Goal: Task Accomplishment & Management: Use online tool/utility

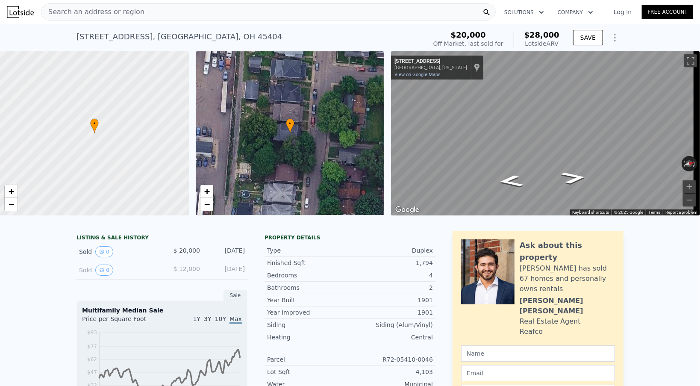
click at [135, 15] on div "Search an address or region" at bounding box center [268, 11] width 455 height 17
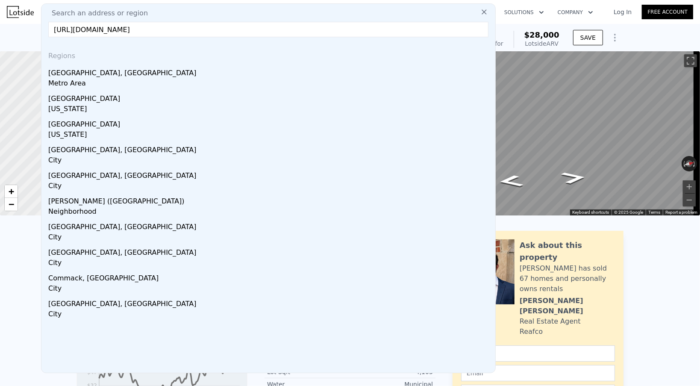
click at [134, 31] on input "[URL][DOMAIN_NAME]" at bounding box center [268, 29] width 440 height 15
paste input "[STREET_ADDRESS]"
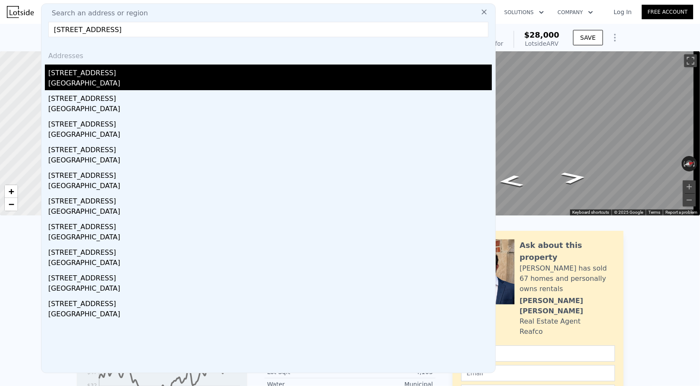
type input "[STREET_ADDRESS]"
click at [101, 80] on div "[GEOGRAPHIC_DATA]" at bounding box center [269, 84] width 443 height 12
type input "5"
type input "0"
type input "1.5"
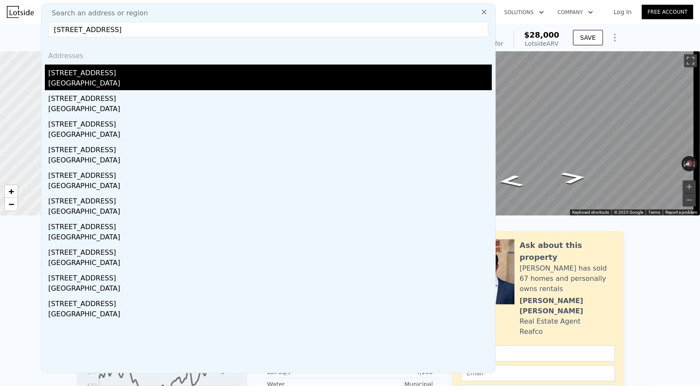
type input "1212"
type input "1666"
type input "1742"
type input "5288"
type input "$ 237,000"
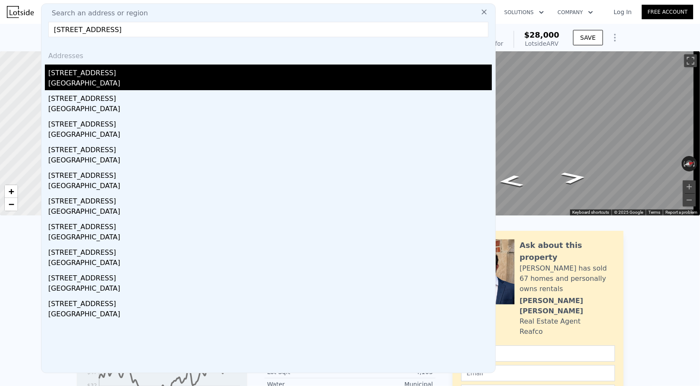
type input "$ 100,483"
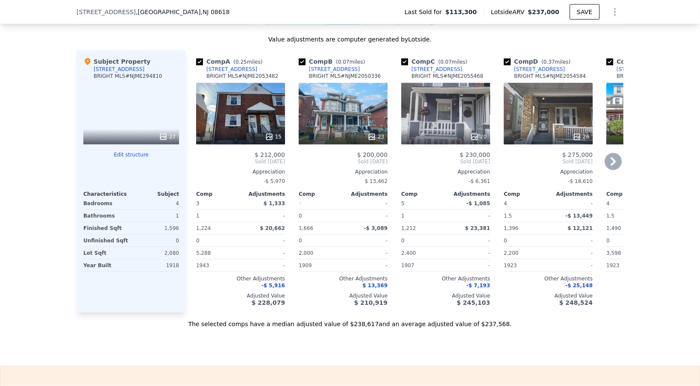
scroll to position [765, 0]
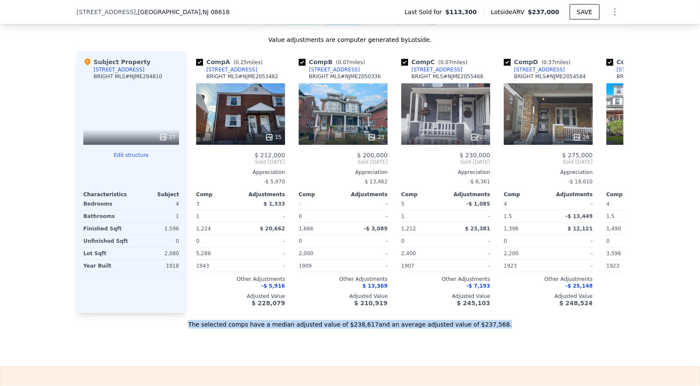
drag, startPoint x: 484, startPoint y: 332, endPoint x: 214, endPoint y: 350, distance: 271.0
click at [214, 350] on div "Sale Comps Rental Comps We found 12 sales that match your search Listings provi…" at bounding box center [350, 80] width 700 height 571
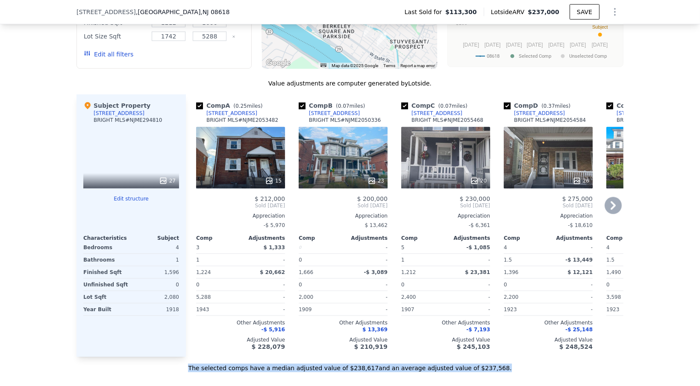
scroll to position [637, 0]
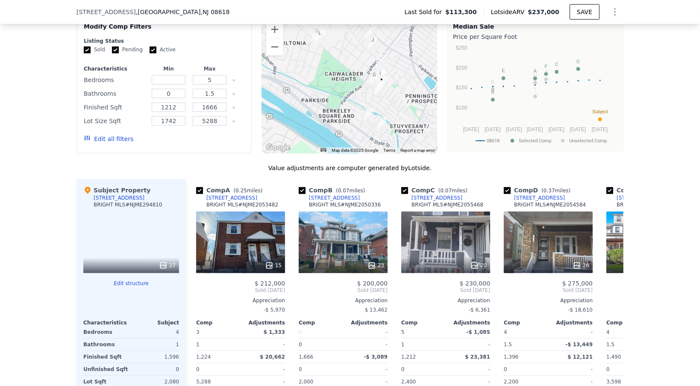
click at [387, 109] on div at bounding box center [349, 85] width 175 height 137
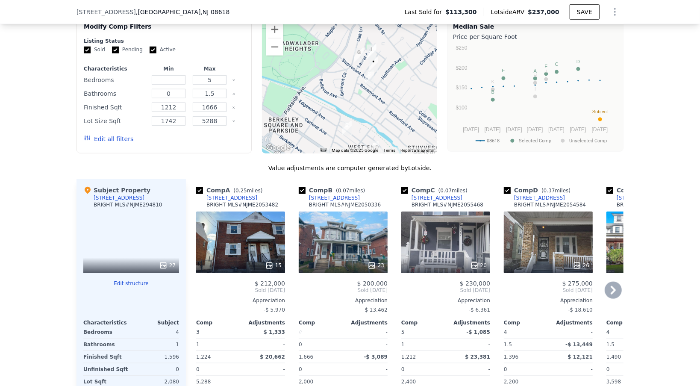
click at [576, 265] on icon at bounding box center [576, 265] width 9 height 9
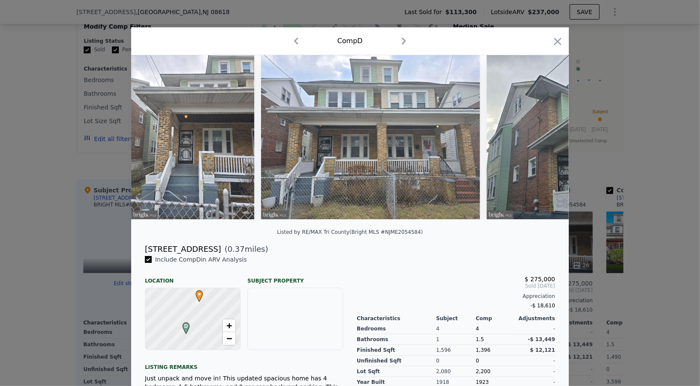
click at [521, 156] on img at bounding box center [596, 137] width 219 height 164
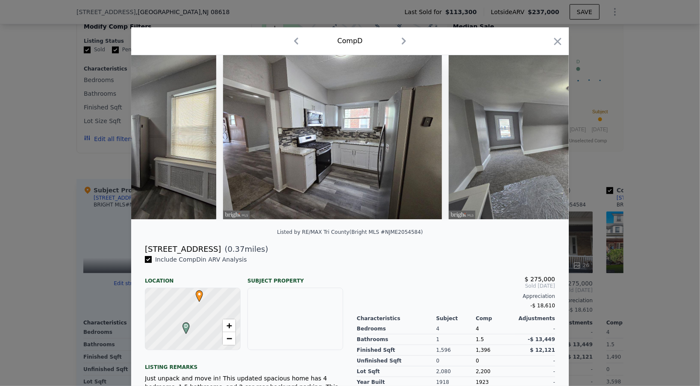
scroll to position [0, 1790]
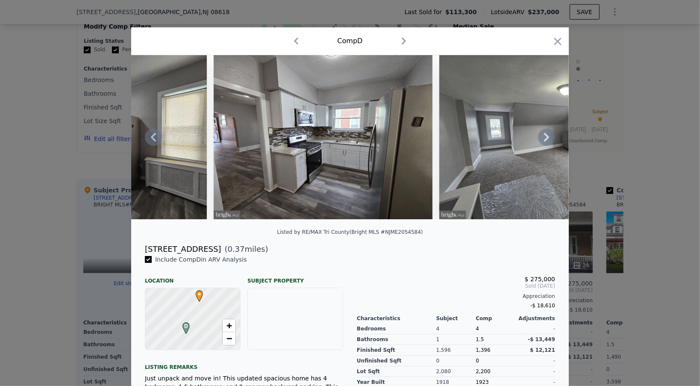
click at [293, 155] on img at bounding box center [323, 137] width 219 height 164
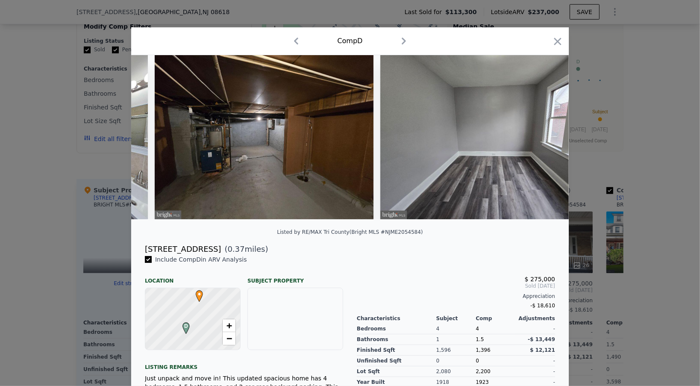
scroll to position [0, 4750]
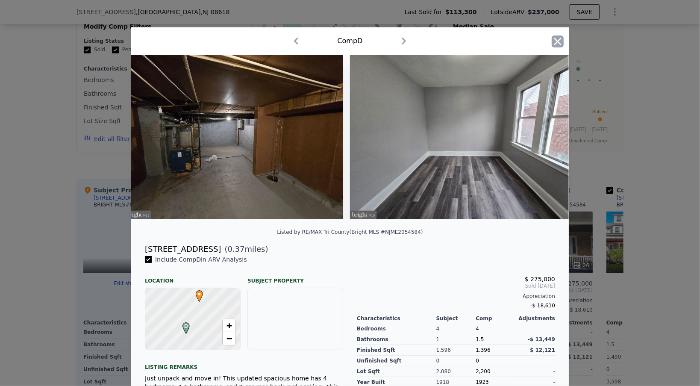
click at [554, 39] on icon "button" at bounding box center [557, 41] width 12 height 12
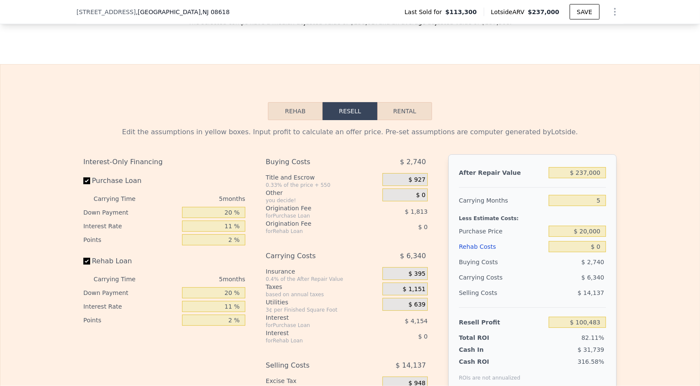
scroll to position [1107, 0]
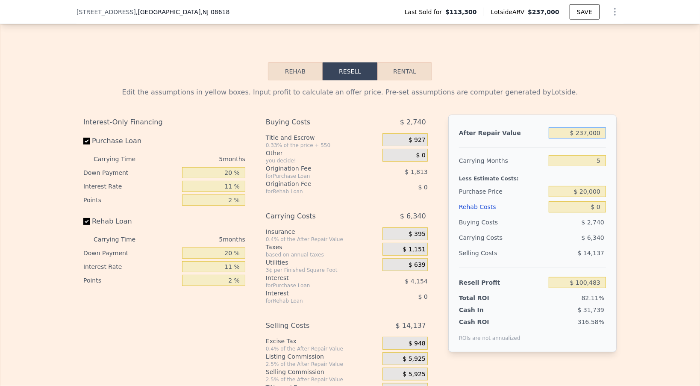
drag, startPoint x: 571, startPoint y: 141, endPoint x: 603, endPoint y: 140, distance: 31.7
click at [603, 140] on div "After Repair Value $ 237,000 Carrying Months 5 Less Estimate Costs: Purchase Pr…" at bounding box center [532, 233] width 168 height 238
click at [564, 168] on div "5" at bounding box center [576, 160] width 57 height 15
drag, startPoint x: 585, startPoint y: 168, endPoint x: 605, endPoint y: 164, distance: 20.8
click at [605, 164] on div "After Repair Value $ 237,000 Carrying Months 5 Less Estimate Costs: Purchase Pr…" at bounding box center [532, 233] width 168 height 238
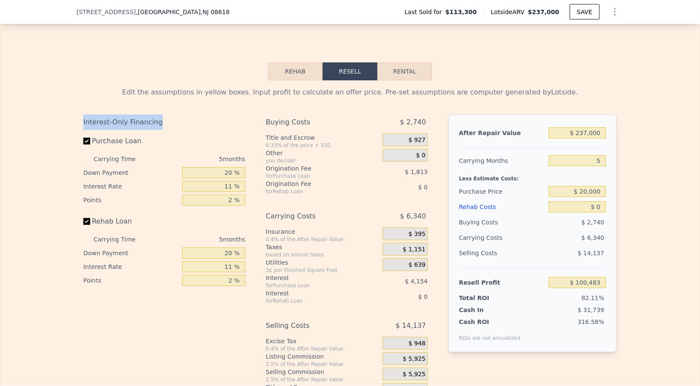
drag, startPoint x: 79, startPoint y: 132, endPoint x: 159, endPoint y: 129, distance: 80.3
click at [159, 129] on div "Edit the assumptions in yellow boxes. Input profit to calculate an offer price.…" at bounding box center [349, 239] width 547 height 318
click at [592, 166] on input "5" at bounding box center [576, 160] width 57 height 11
drag, startPoint x: 576, startPoint y: 197, endPoint x: 609, endPoint y: 198, distance: 33.3
click at [609, 198] on div "After Repair Value $ 237,000 Carrying Months 5 Less Estimate Costs: Purchase Pr…" at bounding box center [532, 233] width 168 height 238
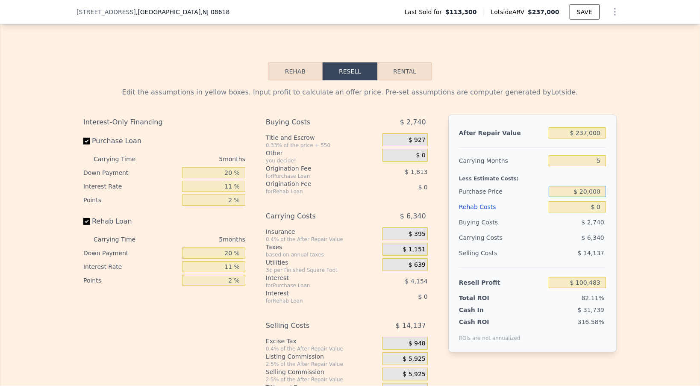
drag, startPoint x: 601, startPoint y: 198, endPoint x: 571, endPoint y: 200, distance: 30.0
click at [571, 197] on input "$ 20,000" at bounding box center [576, 191] width 57 height 11
type input "$ 120,000"
click at [567, 221] on div "$ 2,740" at bounding box center [577, 221] width 58 height 15
type input "$ 93,408"
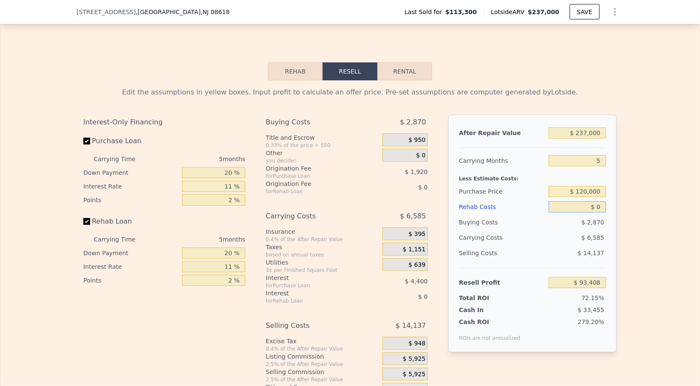
drag, startPoint x: 593, startPoint y: 213, endPoint x: 607, endPoint y: 214, distance: 13.7
click at [607, 214] on div "After Repair Value $ 237,000 Carrying Months 5 Less Estimate Costs: Purchase Pr…" at bounding box center [532, 233] width 168 height 238
click at [596, 212] on input "$ 0" at bounding box center [576, 206] width 57 height 11
type input "$ 35,000"
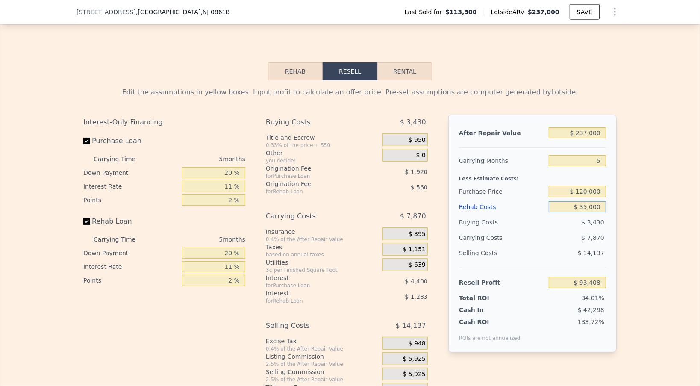
type input "$ 56,563"
type input "$ 350,000"
type input "-$ 275,027"
type input "$ 35,000"
type input "$ 56,563"
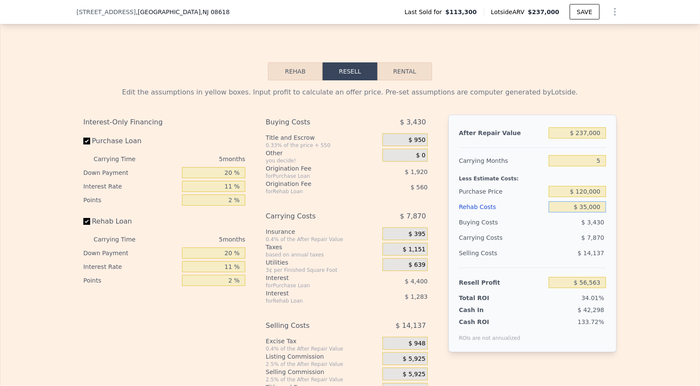
type input "$ 35,000"
click at [616, 200] on div "Edit the assumptions in yellow boxes. Input profit to calculate an offer price.…" at bounding box center [349, 239] width 547 height 318
drag, startPoint x: 222, startPoint y: 193, endPoint x: 230, endPoint y: 193, distance: 8.1
click at [230, 192] on input "11 %" at bounding box center [213, 186] width 63 height 11
click at [223, 178] on input "20 %" at bounding box center [213, 172] width 63 height 11
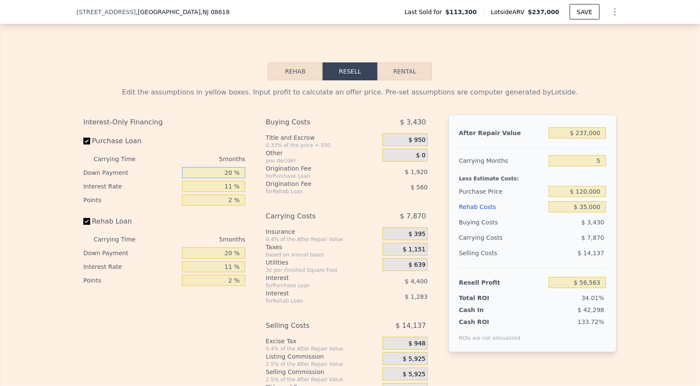
drag, startPoint x: 222, startPoint y: 181, endPoint x: 232, endPoint y: 180, distance: 9.9
click at [232, 178] on input "20 %" at bounding box center [213, 172] width 63 height 11
type input "0 %"
type input "$ 54,983"
type input "0 %"
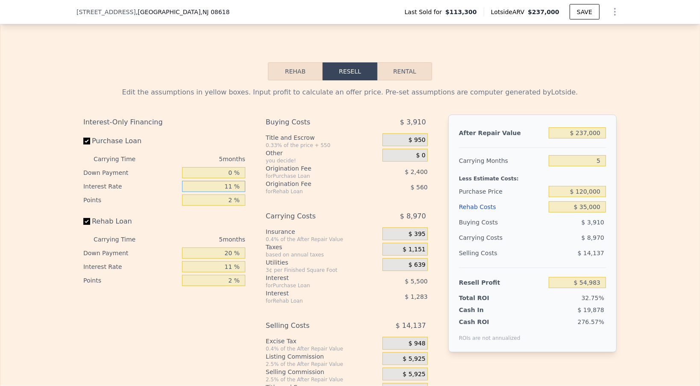
click at [220, 192] on input "11 %" at bounding box center [213, 186] width 63 height 11
drag, startPoint x: 215, startPoint y: 194, endPoint x: 232, endPoint y: 192, distance: 16.8
click at [232, 192] on input "11 %" at bounding box center [213, 186] width 63 height 11
type input "15 %"
type input "$ 52,983"
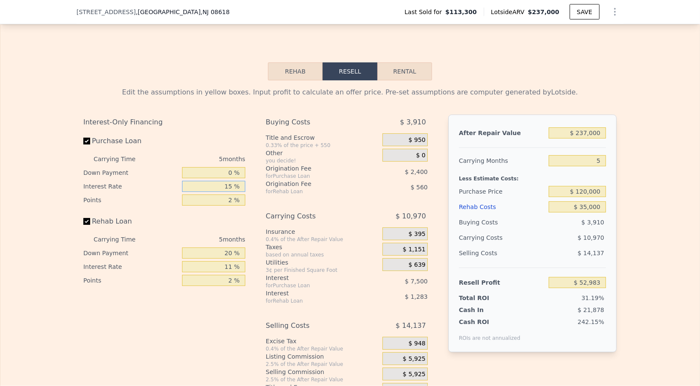
type input "15 %"
click at [188, 130] on div "Interest-Only Financing" at bounding box center [164, 121] width 162 height 15
drag, startPoint x: 578, startPoint y: 291, endPoint x: 600, endPoint y: 288, distance: 21.6
click at [599, 287] on input "$ 52,983" at bounding box center [576, 282] width 57 height 11
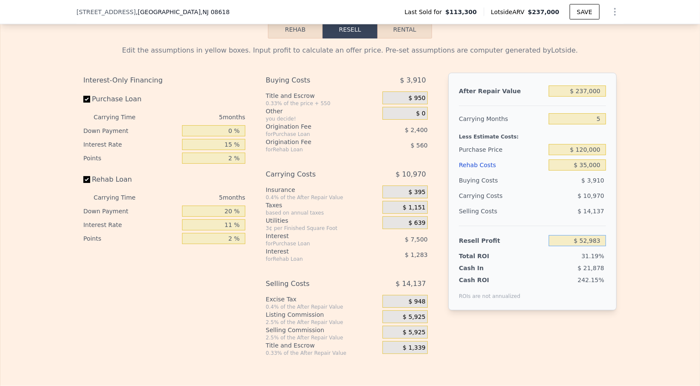
scroll to position [1150, 0]
drag, startPoint x: 232, startPoint y: 165, endPoint x: 226, endPoint y: 165, distance: 6.0
click at [226, 163] on input "2 %" at bounding box center [213, 157] width 63 height 11
type input "3 %"
type input "$ 51,783"
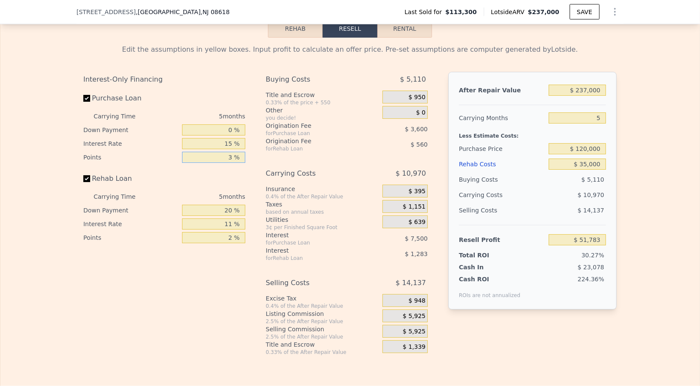
type input "3 %"
click at [377, 167] on div "Buying Costs $ 5,110 Title and Escrow 0.33% of the price + 550 $ 950 Other you …" at bounding box center [347, 214] width 162 height 284
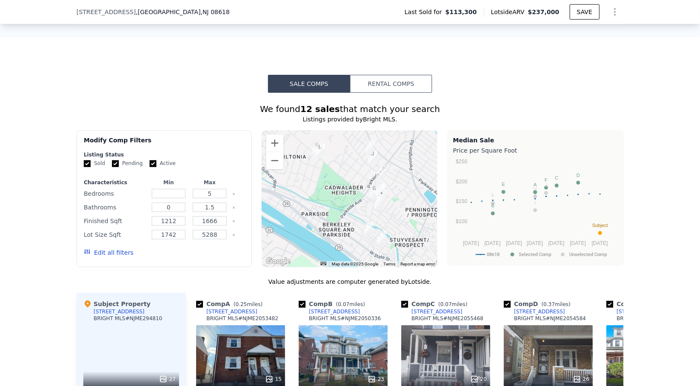
scroll to position [466, 0]
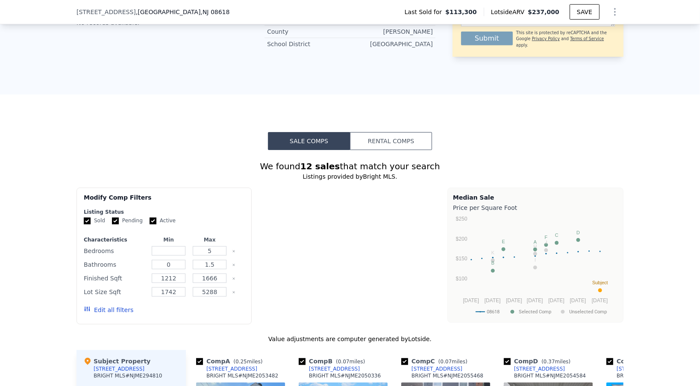
type input "$ 0"
type input "$ 100,483"
